Goal: Find specific page/section: Find specific page/section

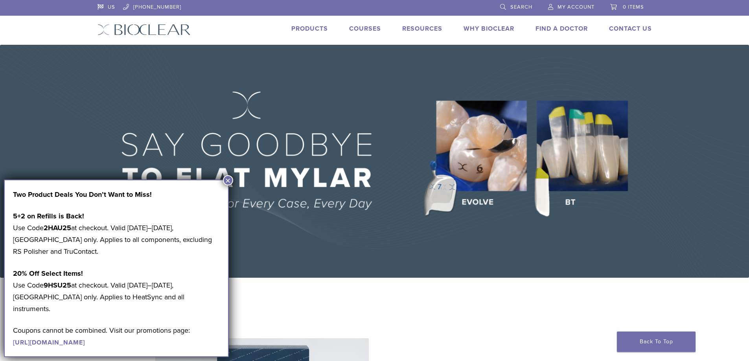
click at [706, 99] on img at bounding box center [374, 161] width 749 height 233
click at [225, 180] on button "×" at bounding box center [228, 180] width 10 height 10
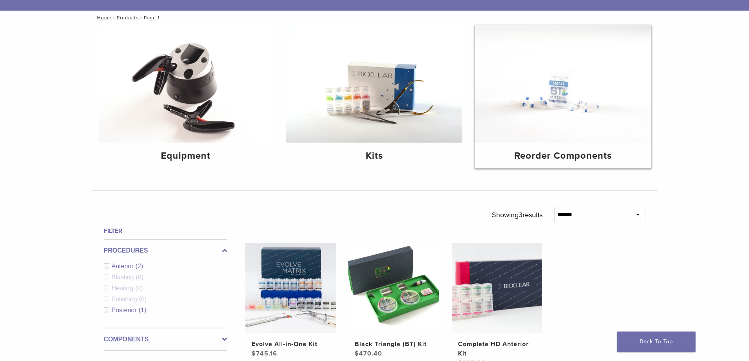
scroll to position [79, 0]
click at [357, 104] on img at bounding box center [374, 84] width 176 height 118
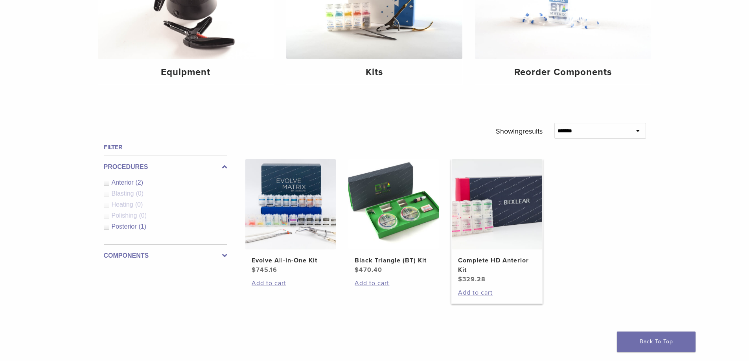
scroll to position [236, 0]
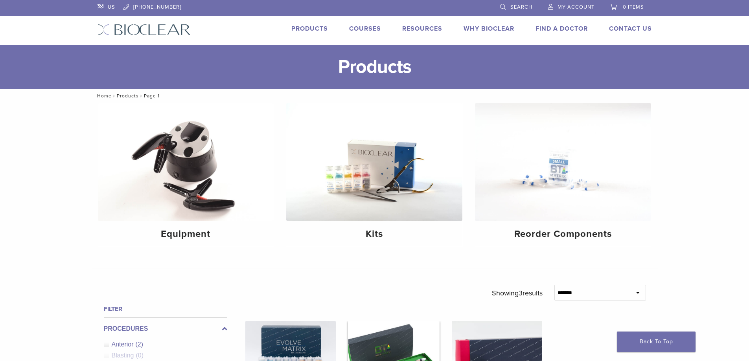
scroll to position [235, 0]
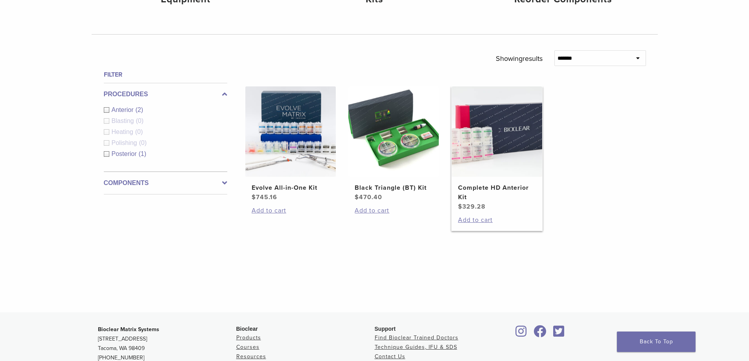
click at [487, 132] on img at bounding box center [497, 131] width 90 height 90
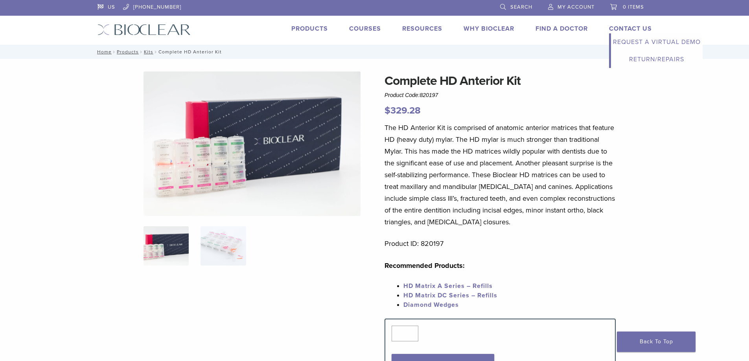
click at [630, 28] on link "Contact Us" at bounding box center [630, 29] width 43 height 8
